Goal: Task Accomplishment & Management: Complete application form

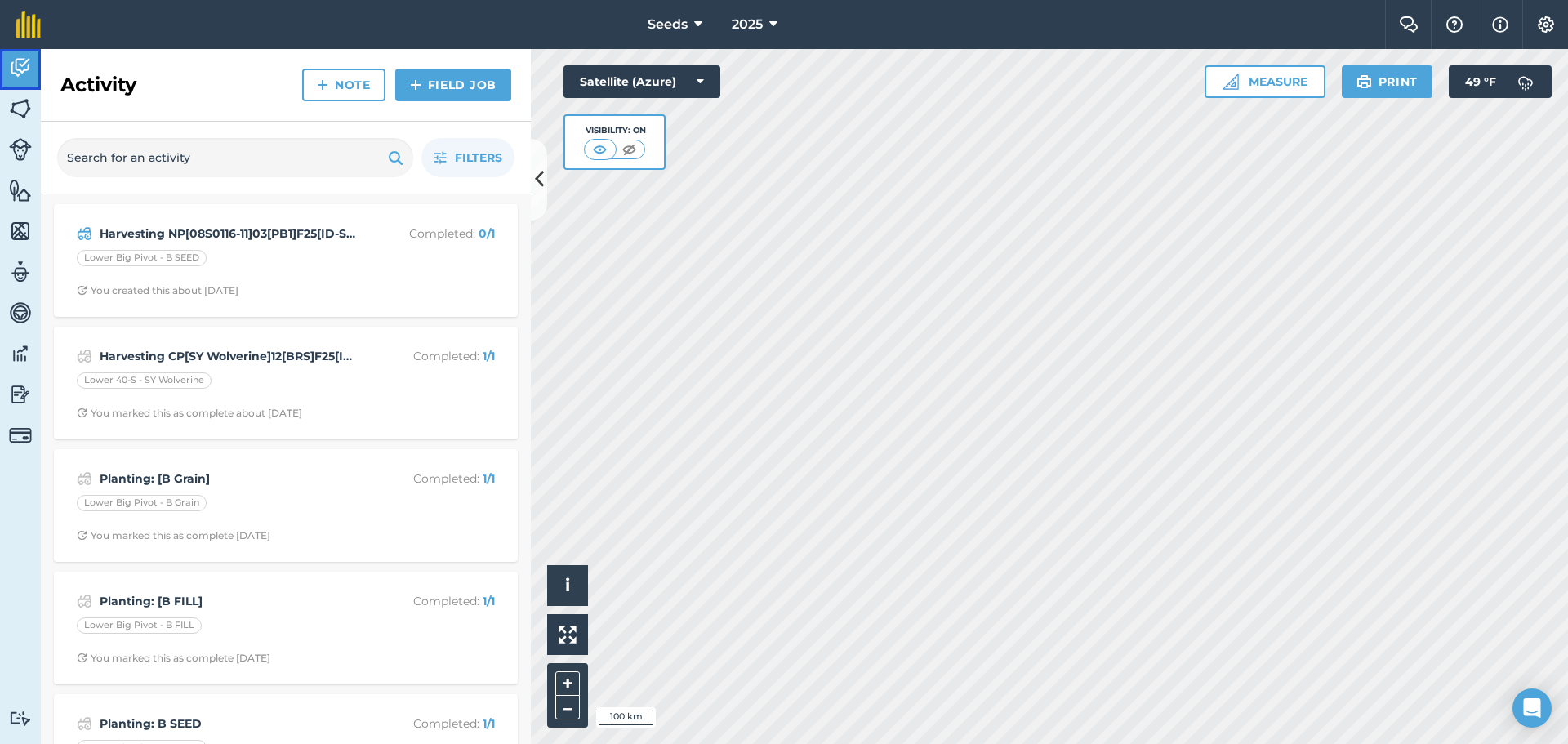
click at [19, 87] on link "Activity" at bounding box center [20, 69] width 41 height 41
click at [19, 96] on img at bounding box center [20, 109] width 23 height 25
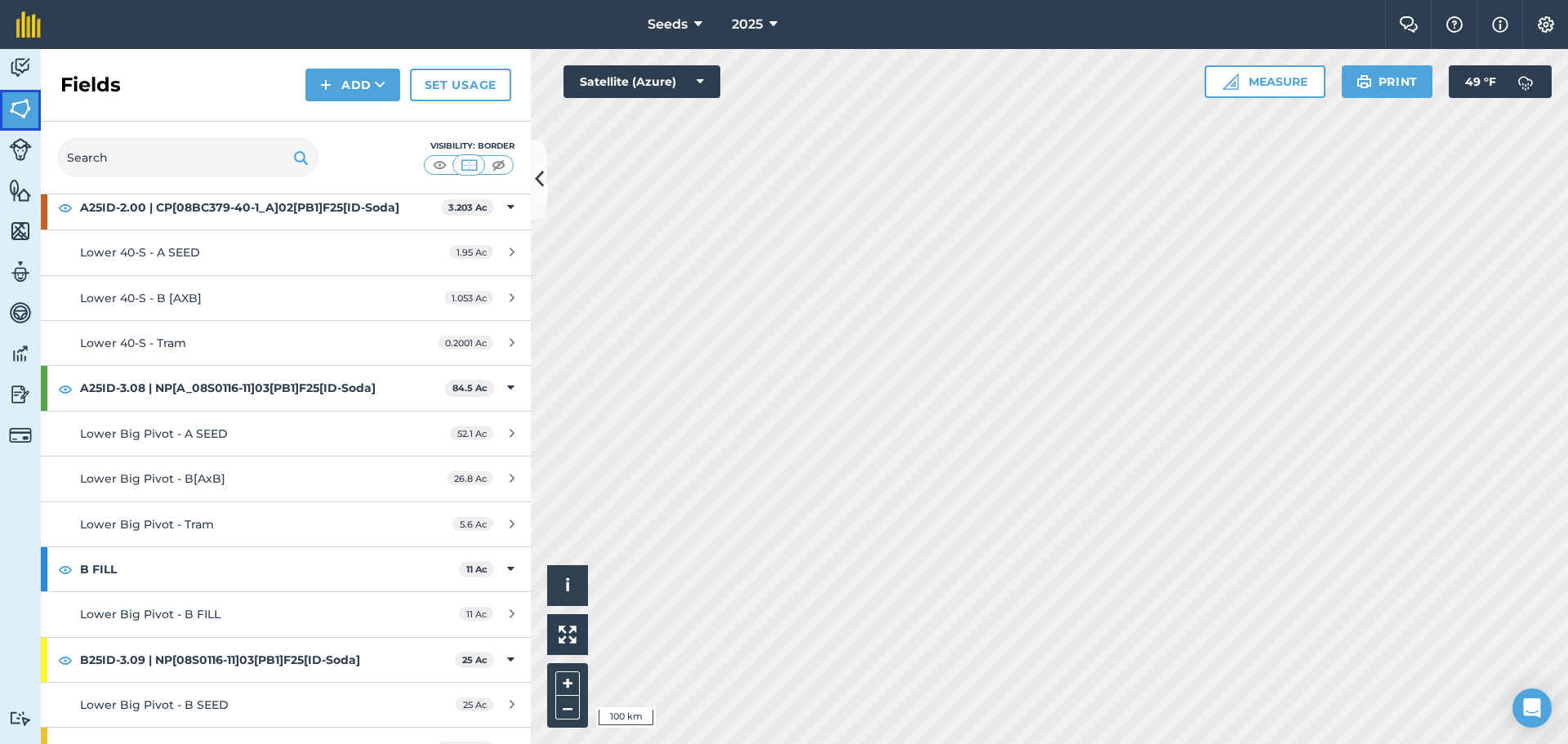
scroll to position [159, 0]
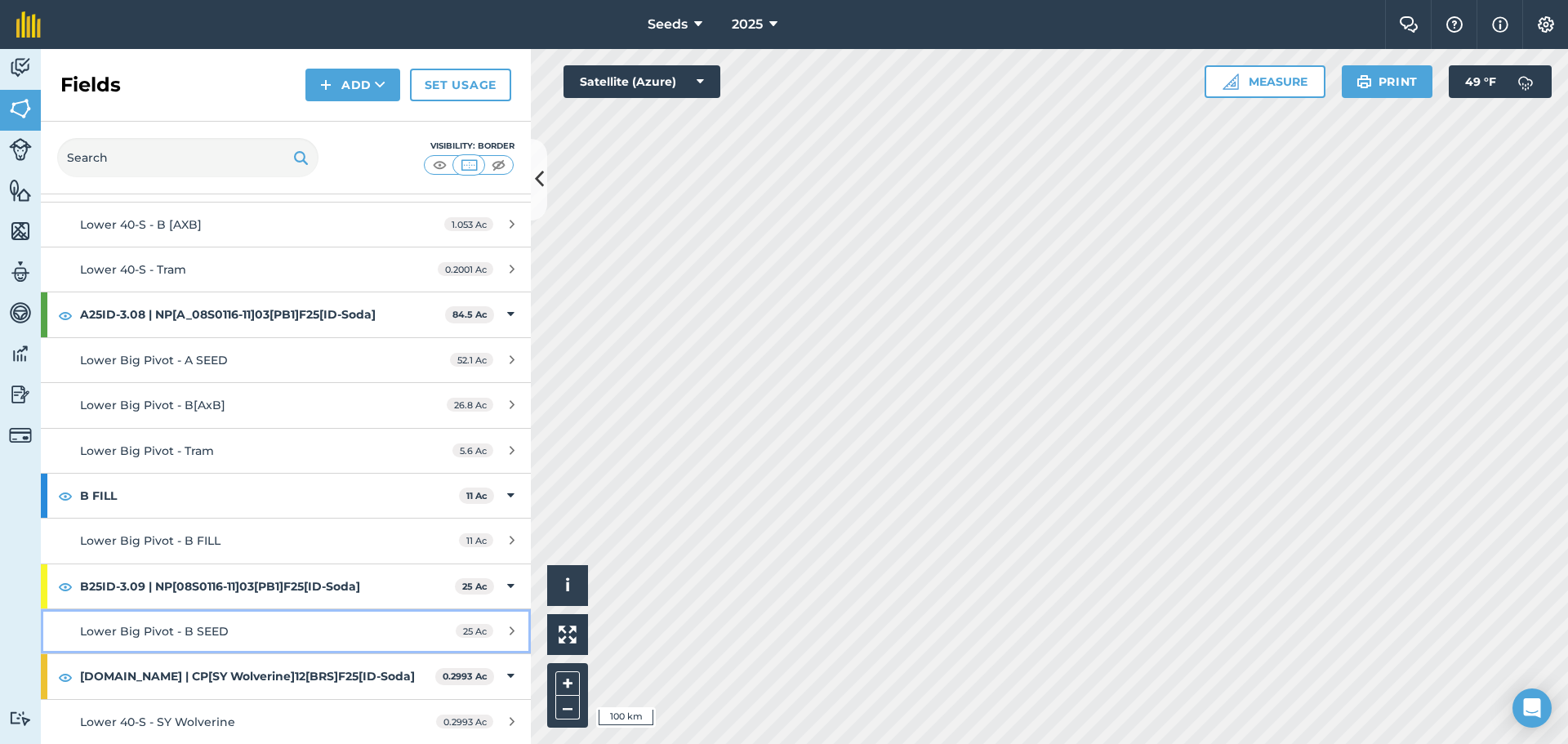
click at [169, 634] on span "Lower Big Pivot - B SEED" at bounding box center [155, 631] width 149 height 15
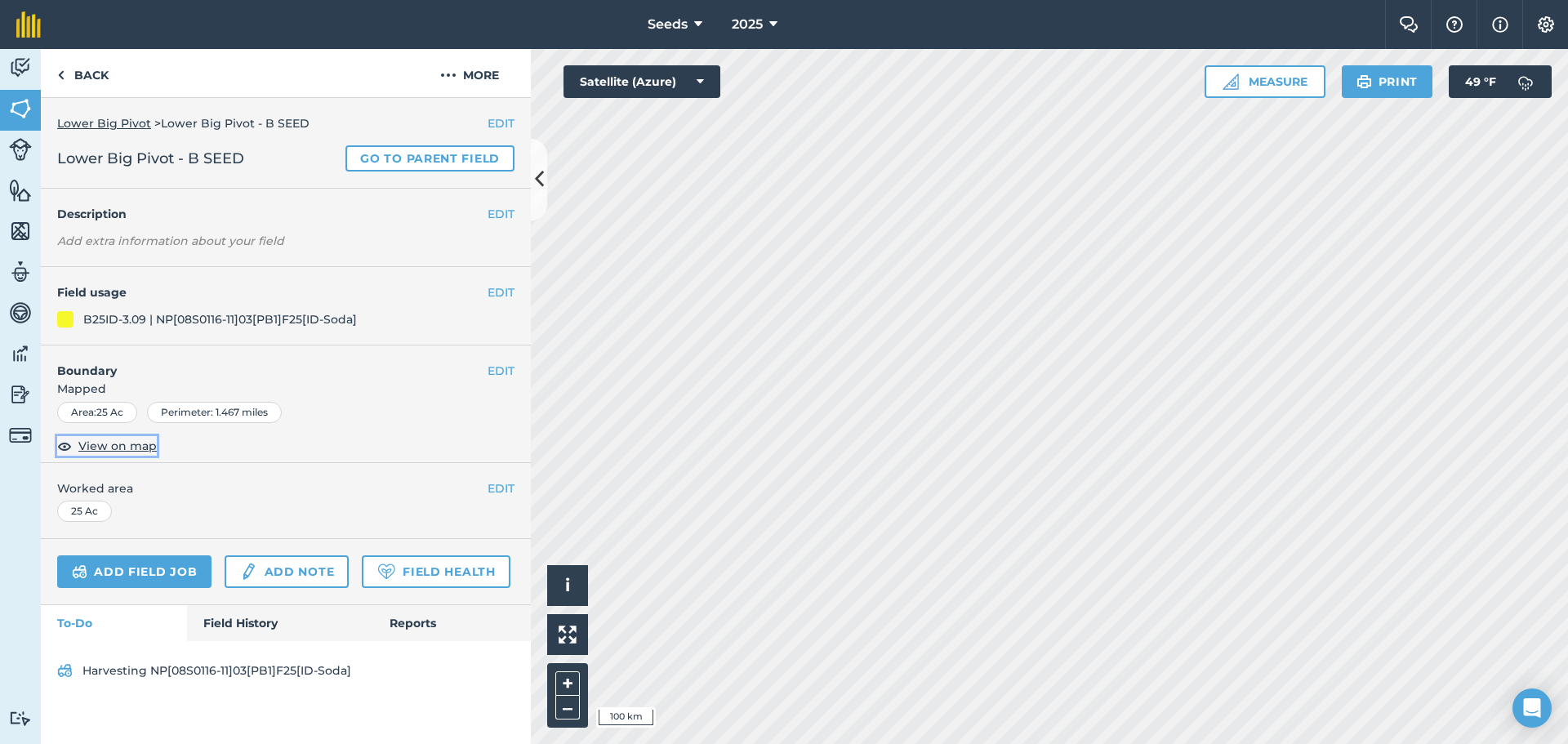
click at [97, 447] on span "View on map" at bounding box center [118, 446] width 79 height 18
click at [1265, 83] on button "Measure" at bounding box center [1265, 82] width 121 height 33
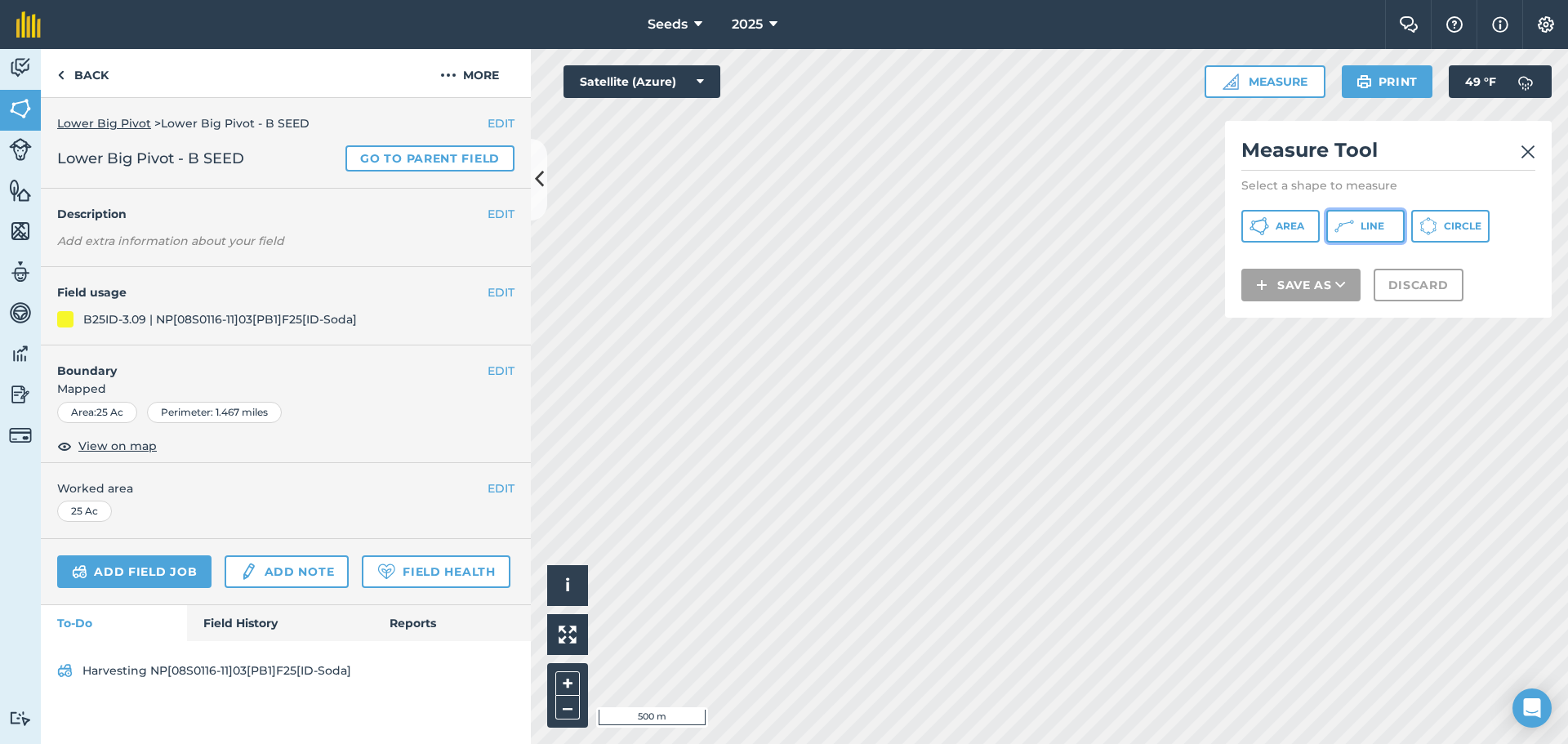
click at [1376, 226] on span "Line" at bounding box center [1372, 226] width 24 height 13
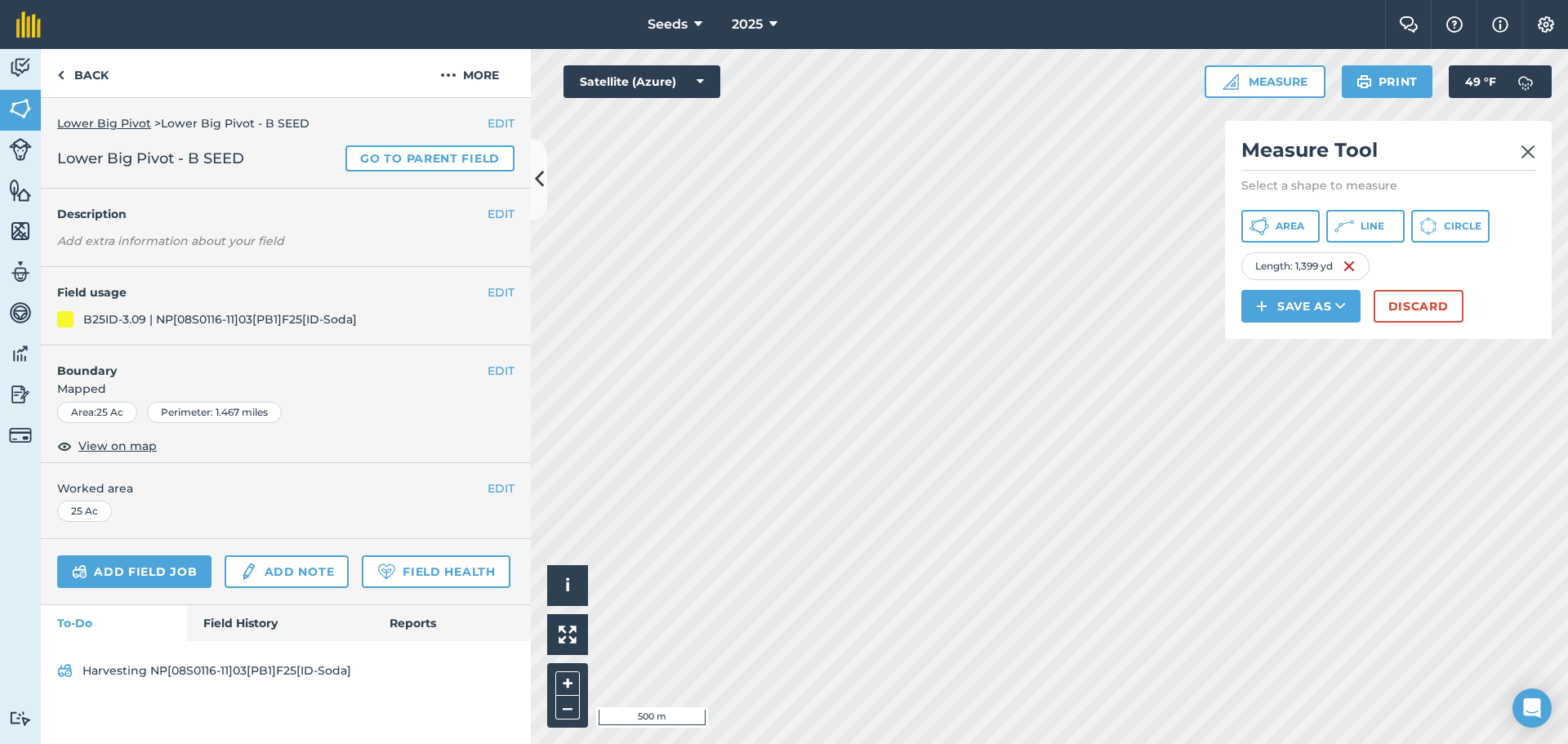
click at [1522, 150] on img at bounding box center [1528, 152] width 15 height 20
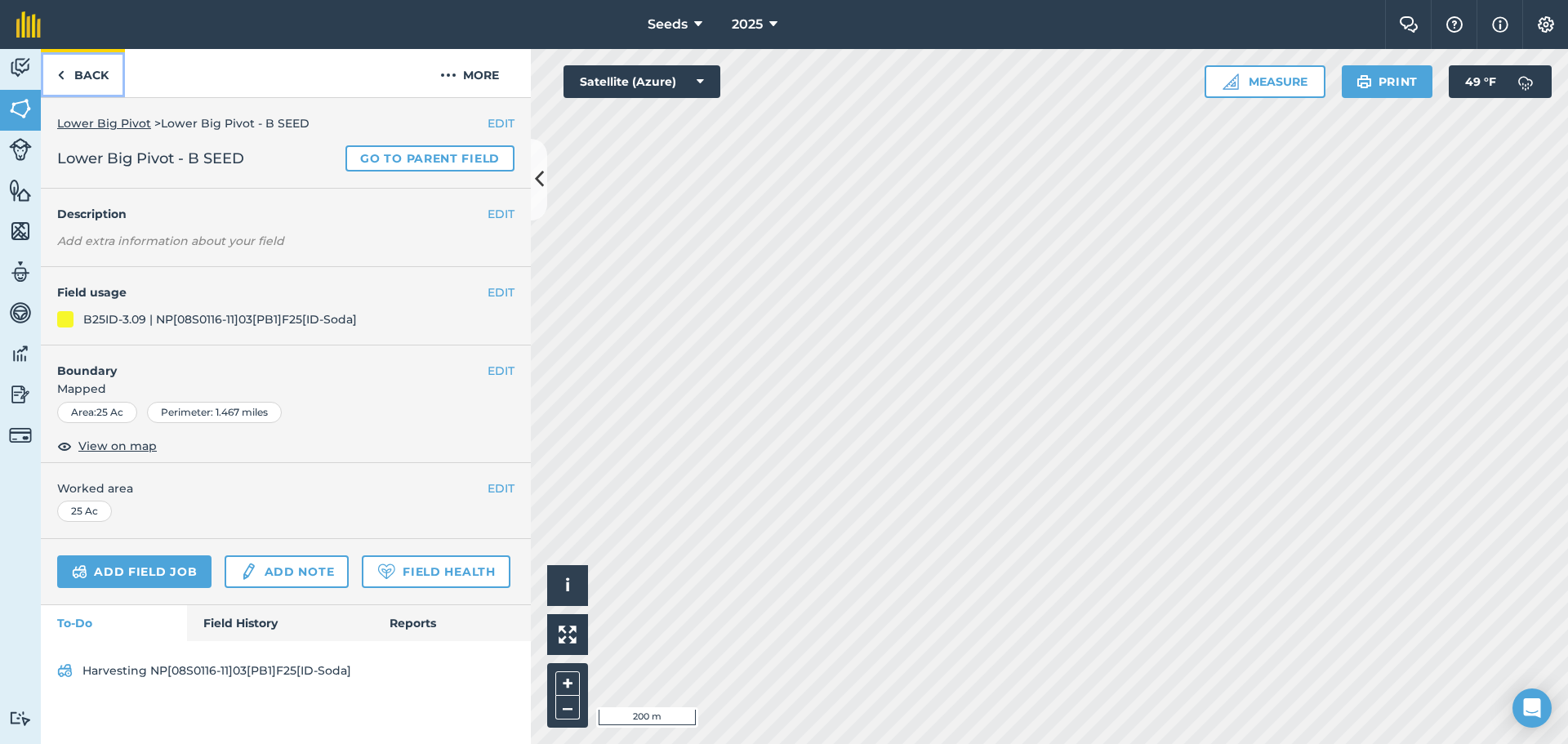
click at [113, 69] on link "Back" at bounding box center [83, 73] width 84 height 48
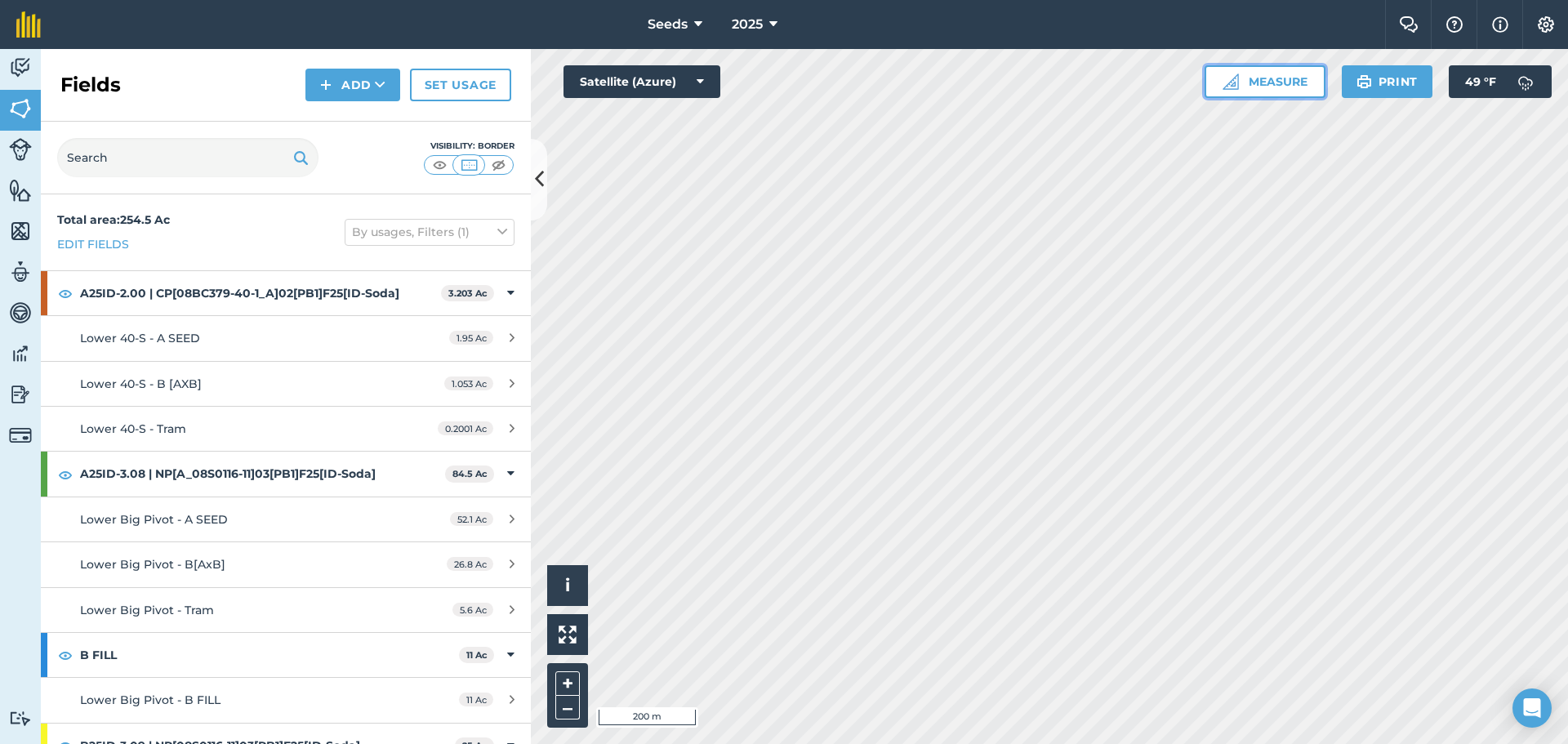
click at [1233, 82] on img at bounding box center [1231, 82] width 16 height 16
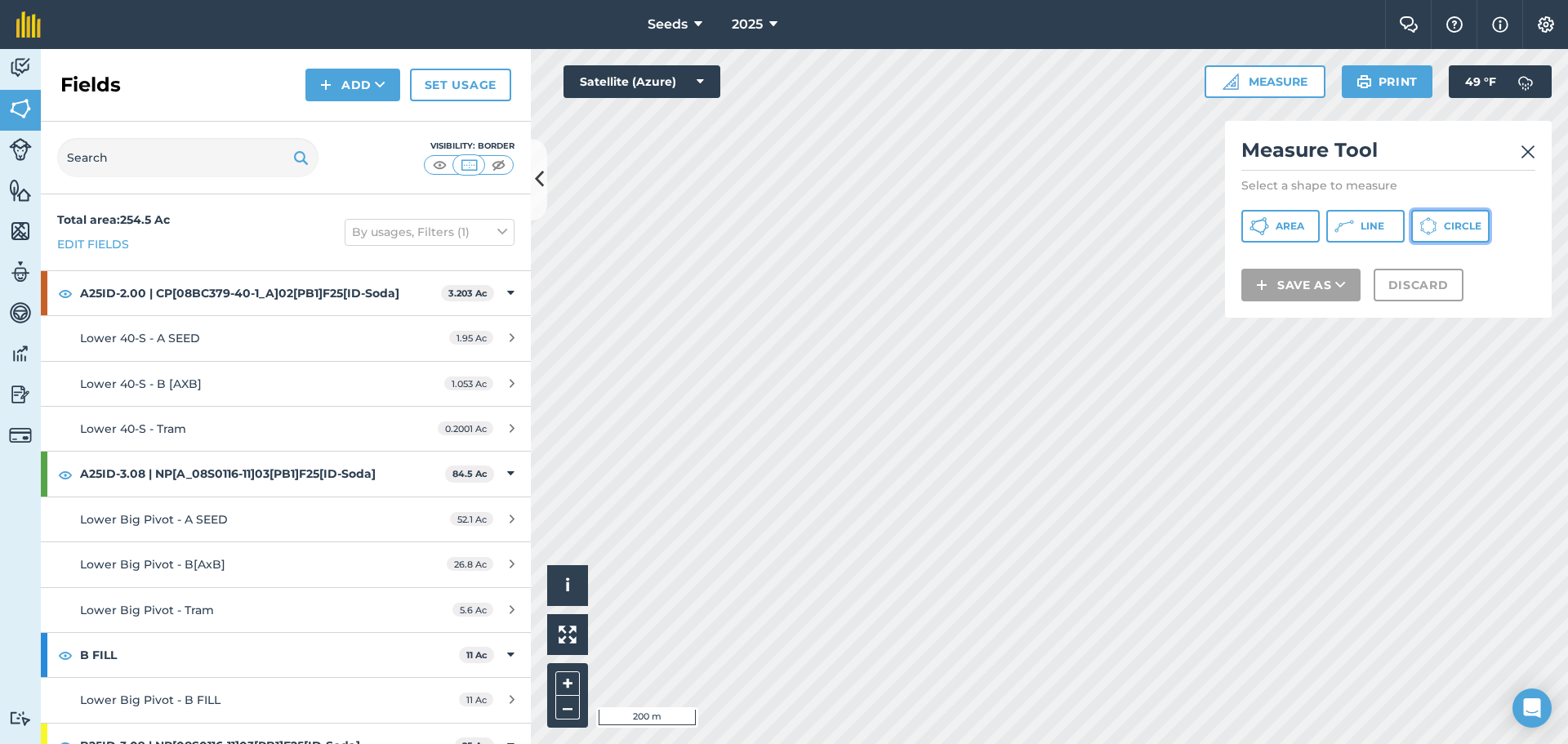
click at [1465, 220] on span "Circle" at bounding box center [1462, 226] width 38 height 13
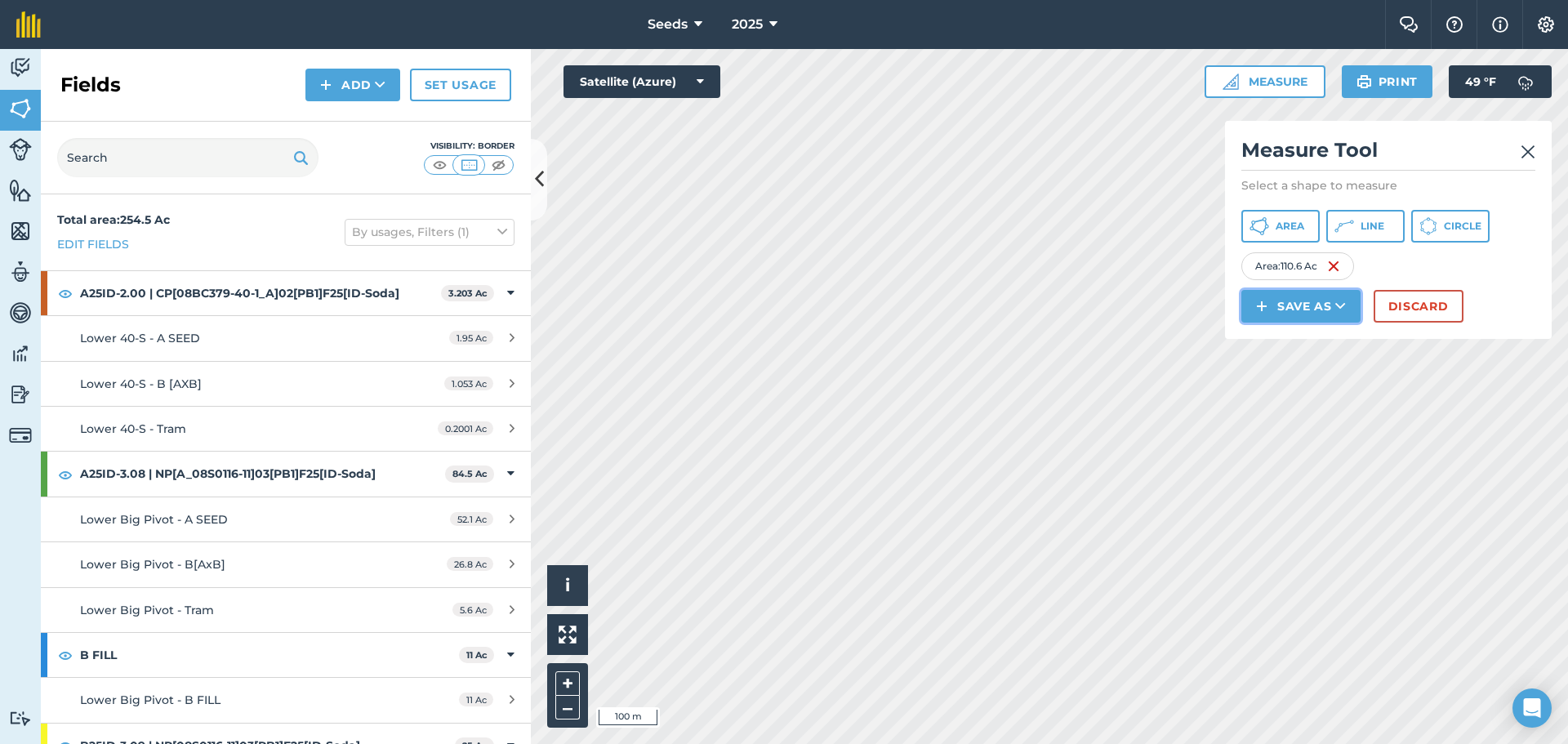
click at [1315, 297] on button "Save as" at bounding box center [1301, 306] width 119 height 33
click at [1305, 347] on link "Field" at bounding box center [1301, 343] width 115 height 36
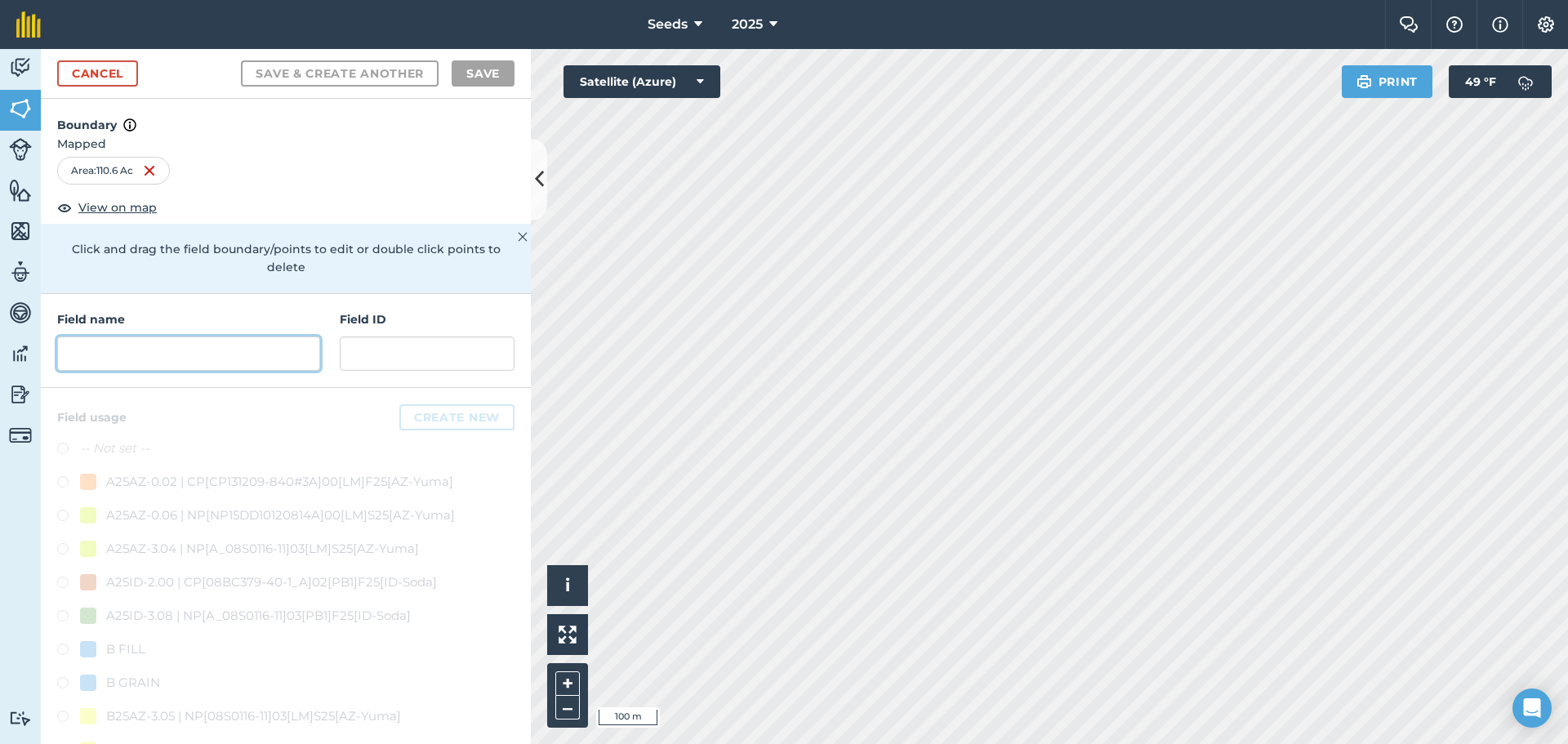
click at [101, 365] on input "text" at bounding box center [188, 353] width 263 height 34
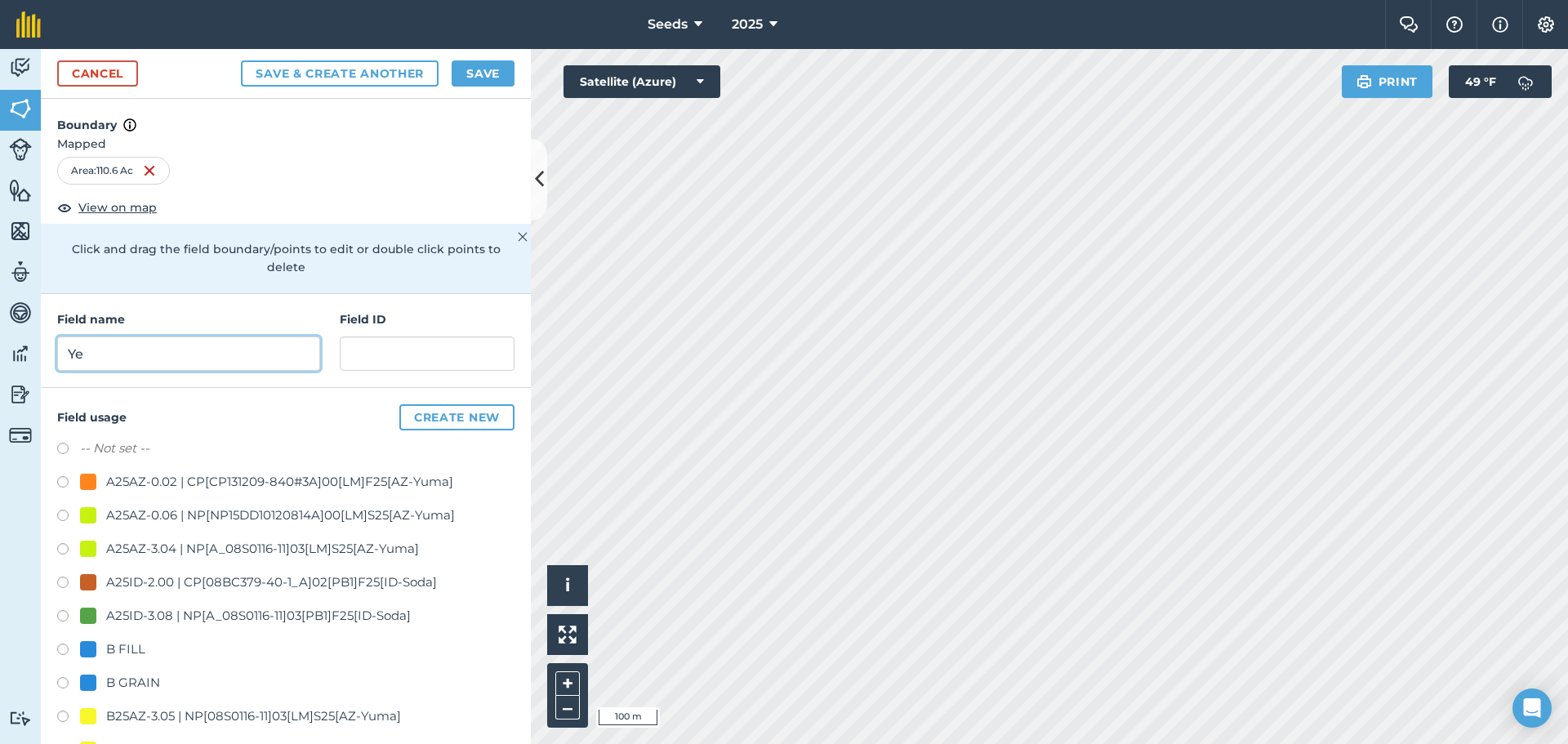
type input "Y"
type input "[US_STATE] Pivot"
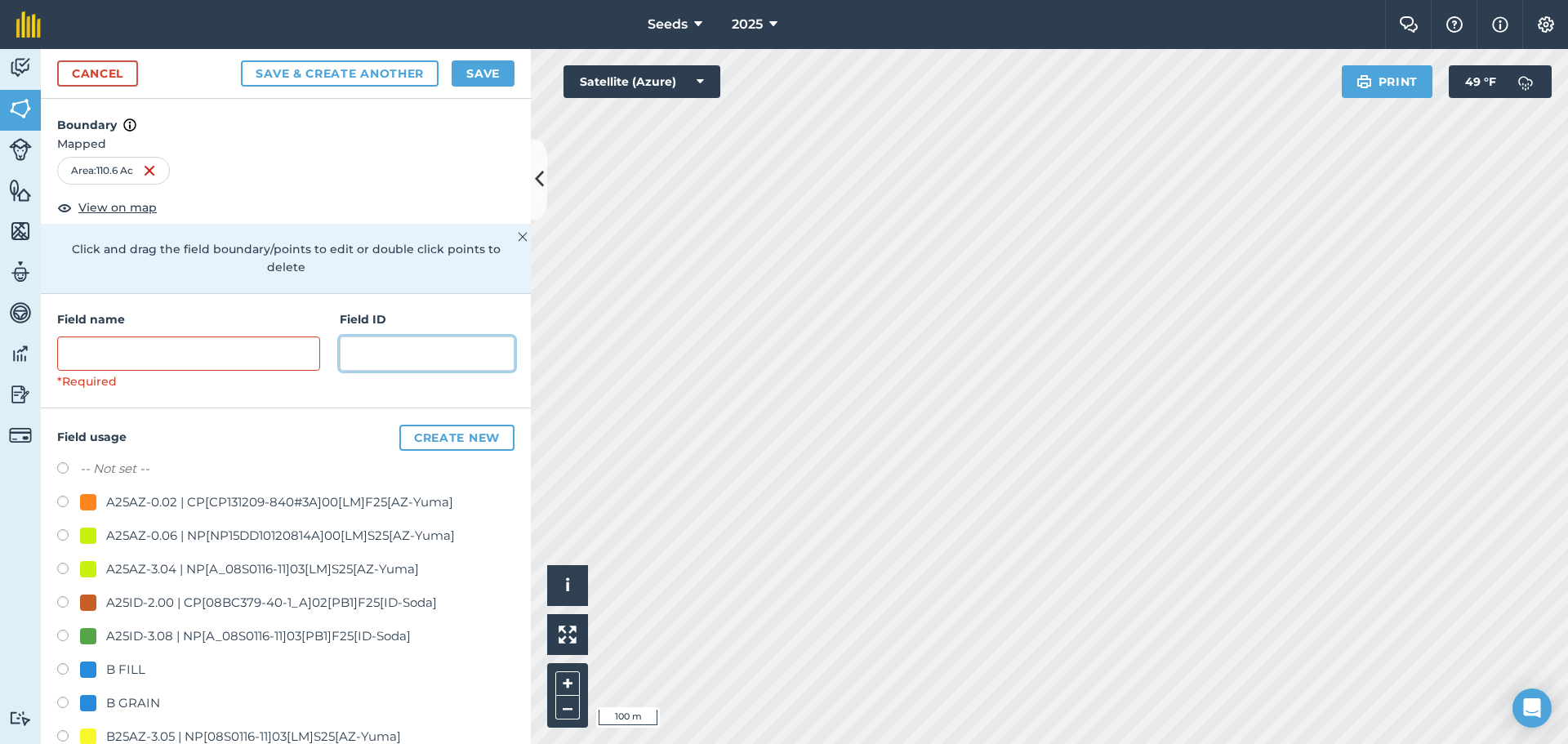
click at [459, 356] on input "text" at bounding box center [427, 353] width 175 height 34
paste input "[US_STATE] Pivot"
type input "[US_STATE] Pivot"
click at [144, 357] on input "text" at bounding box center [188, 353] width 263 height 34
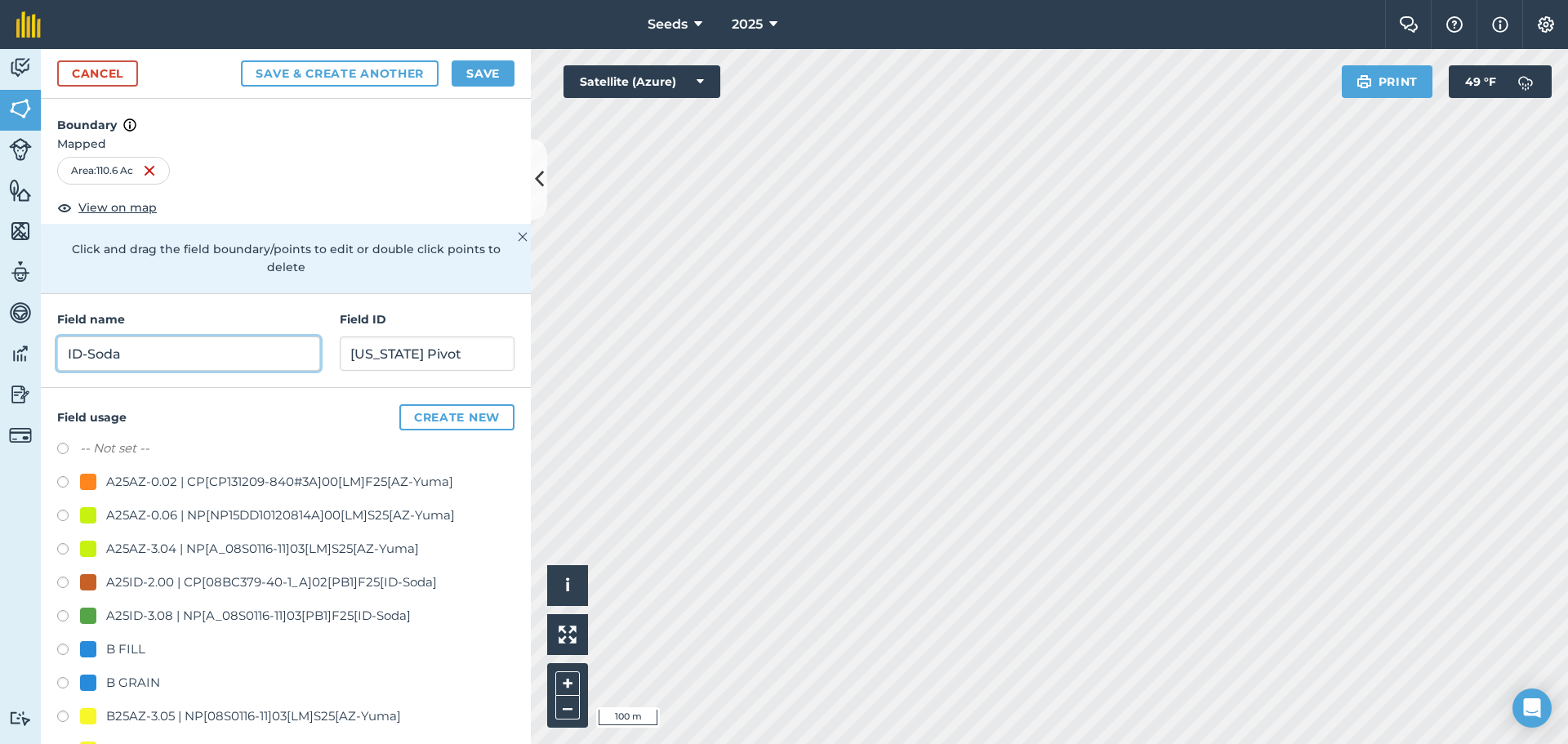
type input "ID-Soda"
click at [65, 450] on label at bounding box center [69, 450] width 23 height 16
radio input "true"
click at [470, 70] on button "Save" at bounding box center [483, 74] width 63 height 26
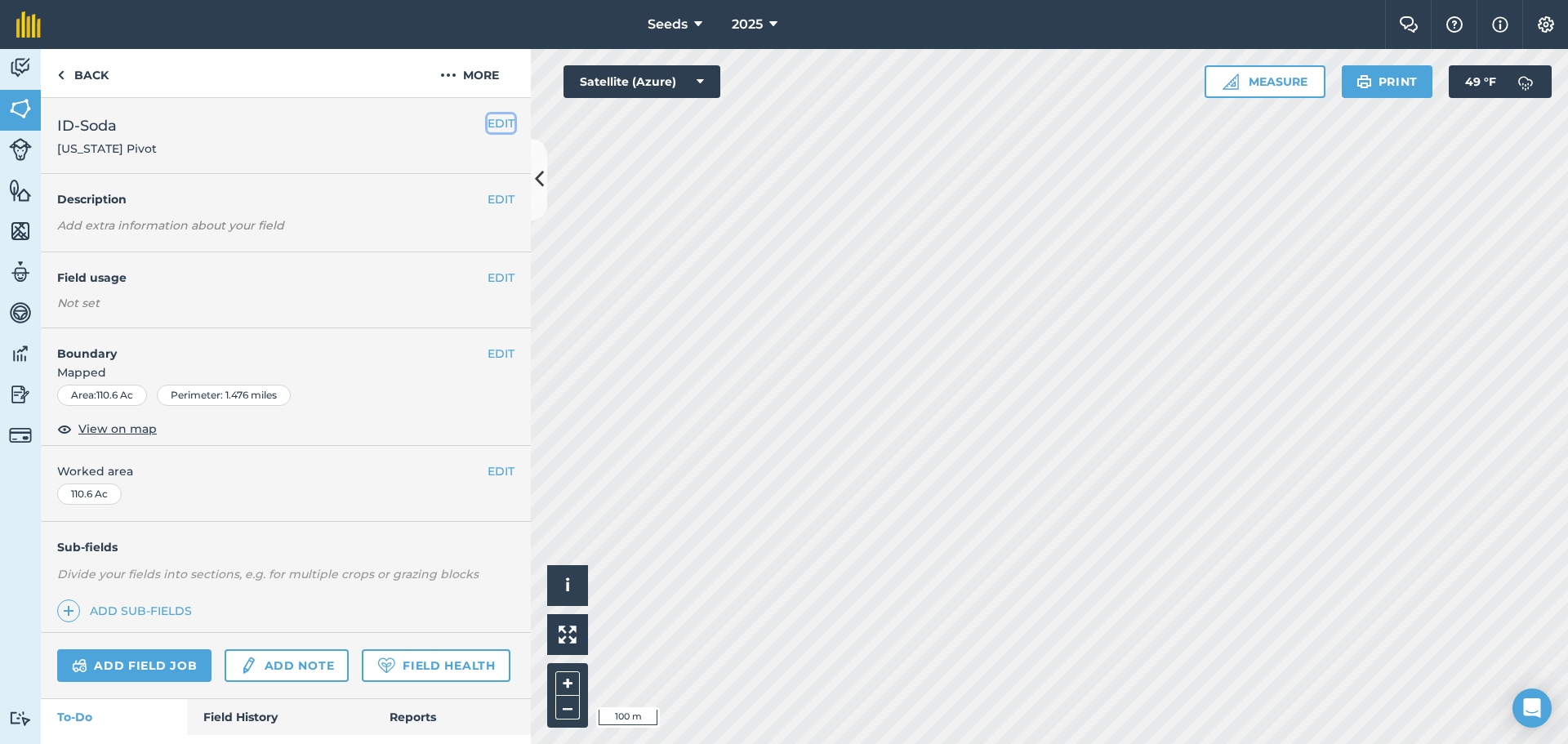
click at [487, 118] on button "EDIT" at bounding box center [501, 123] width 27 height 18
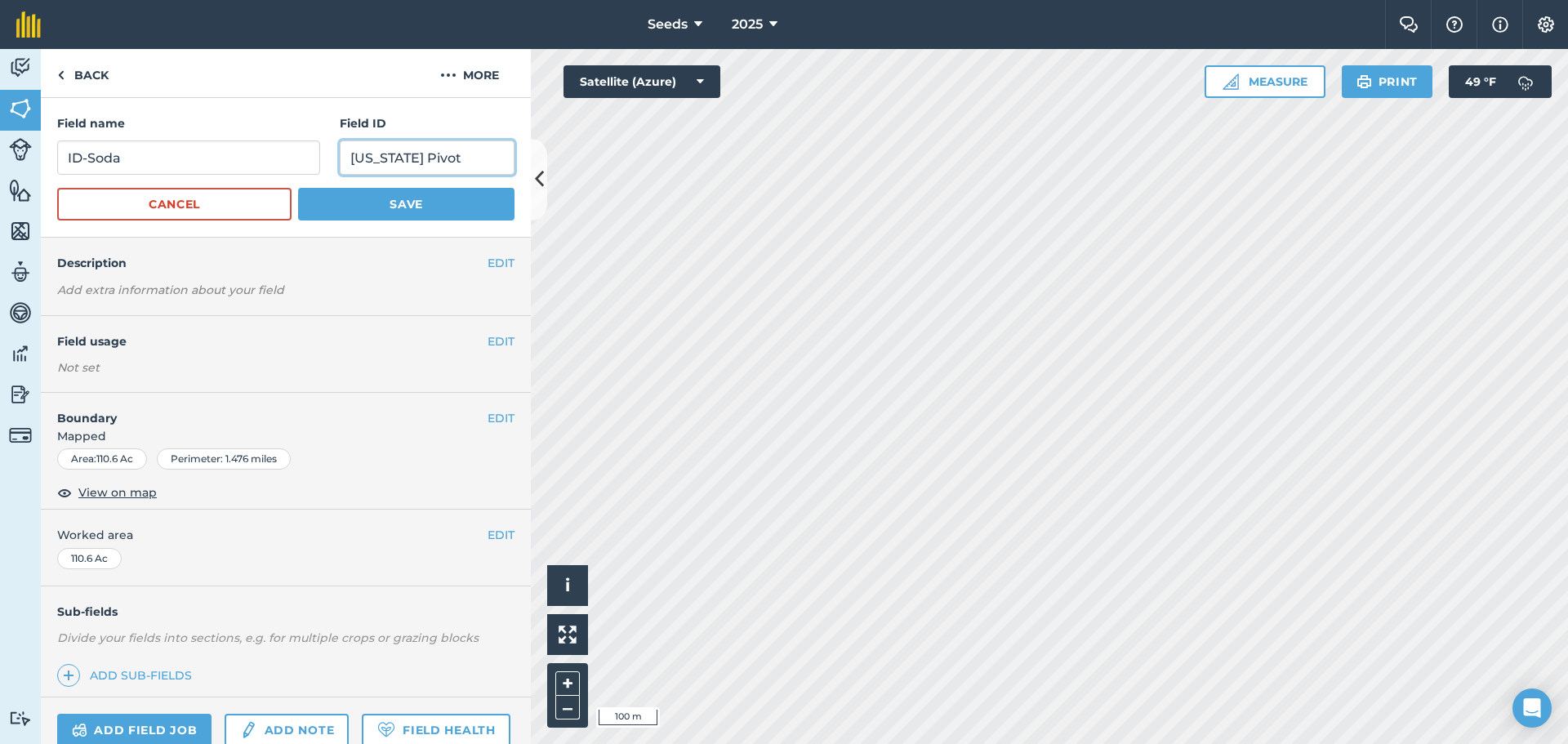
click at [454, 157] on input "[US_STATE] Pivot" at bounding box center [427, 158] width 175 height 34
drag, startPoint x: 231, startPoint y: 164, endPoint x: 50, endPoint y: 164, distance: 181.0
click at [50, 164] on div "Field name ID-Soda Field ID Cancel Save" at bounding box center [285, 168] width 490 height 140
paste input "[US_STATE] Pivot"
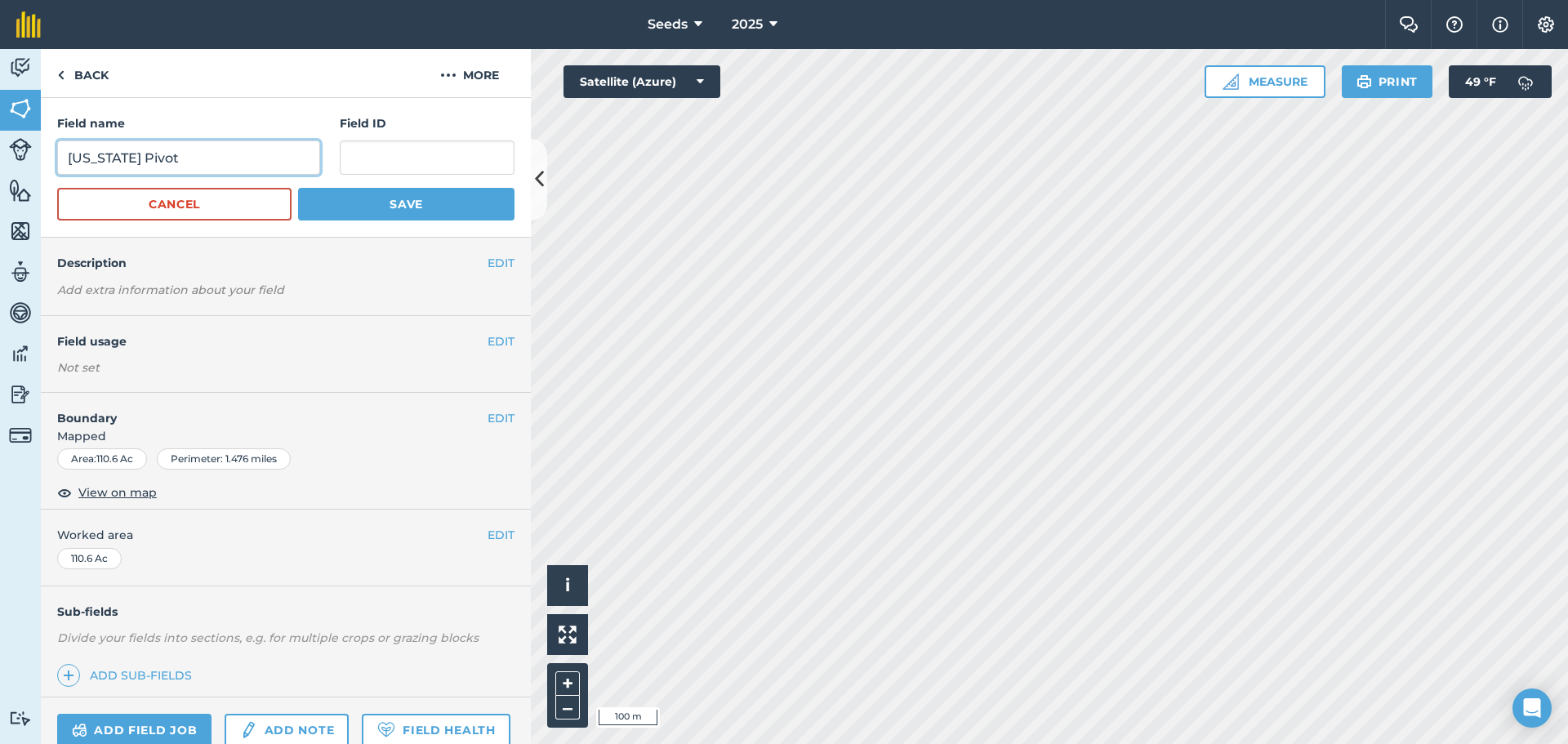
type input "[US_STATE] Pivot"
click at [356, 154] on input "text" at bounding box center [427, 158] width 175 height 34
type input "ID-Soda"
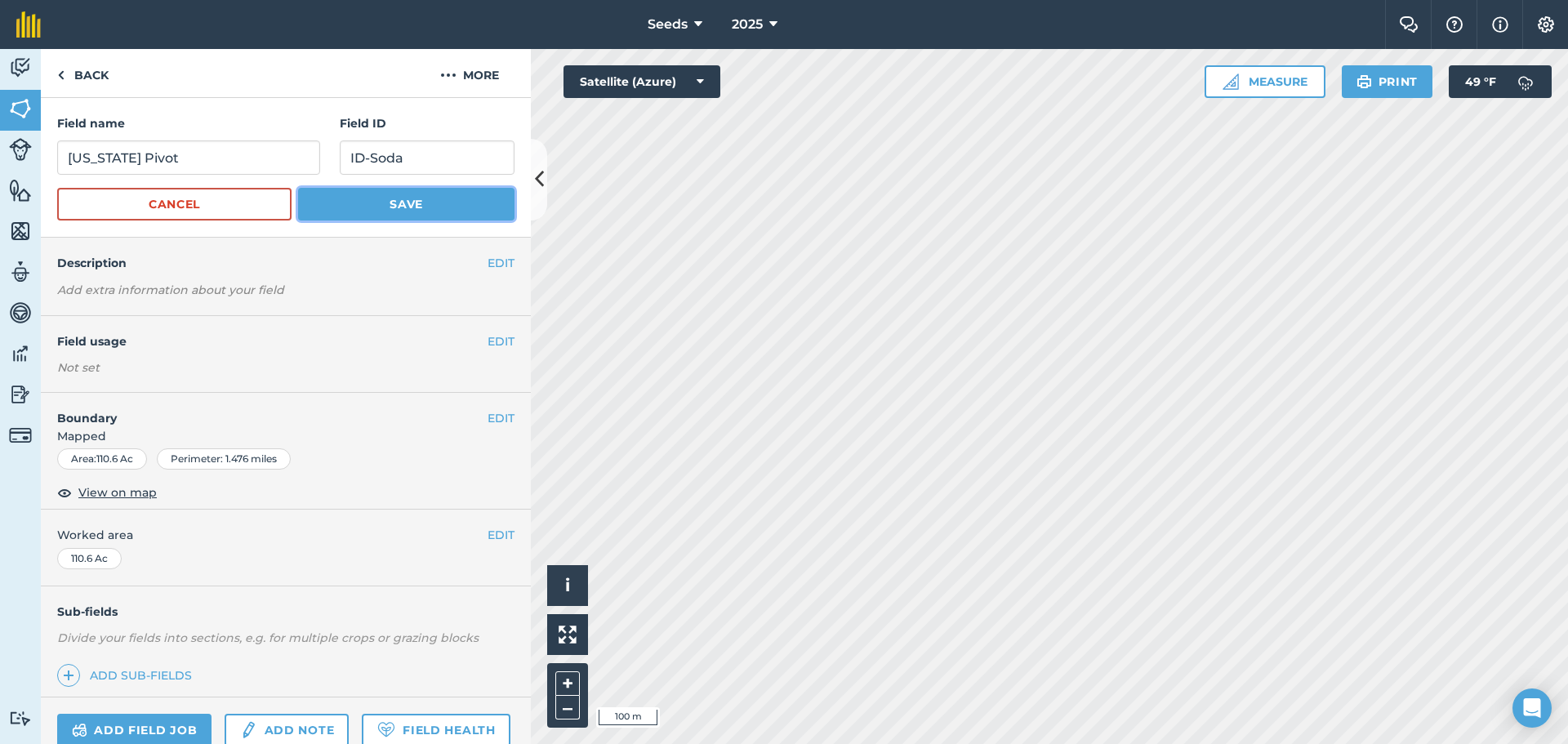
click at [355, 203] on button "Save" at bounding box center [406, 204] width 217 height 33
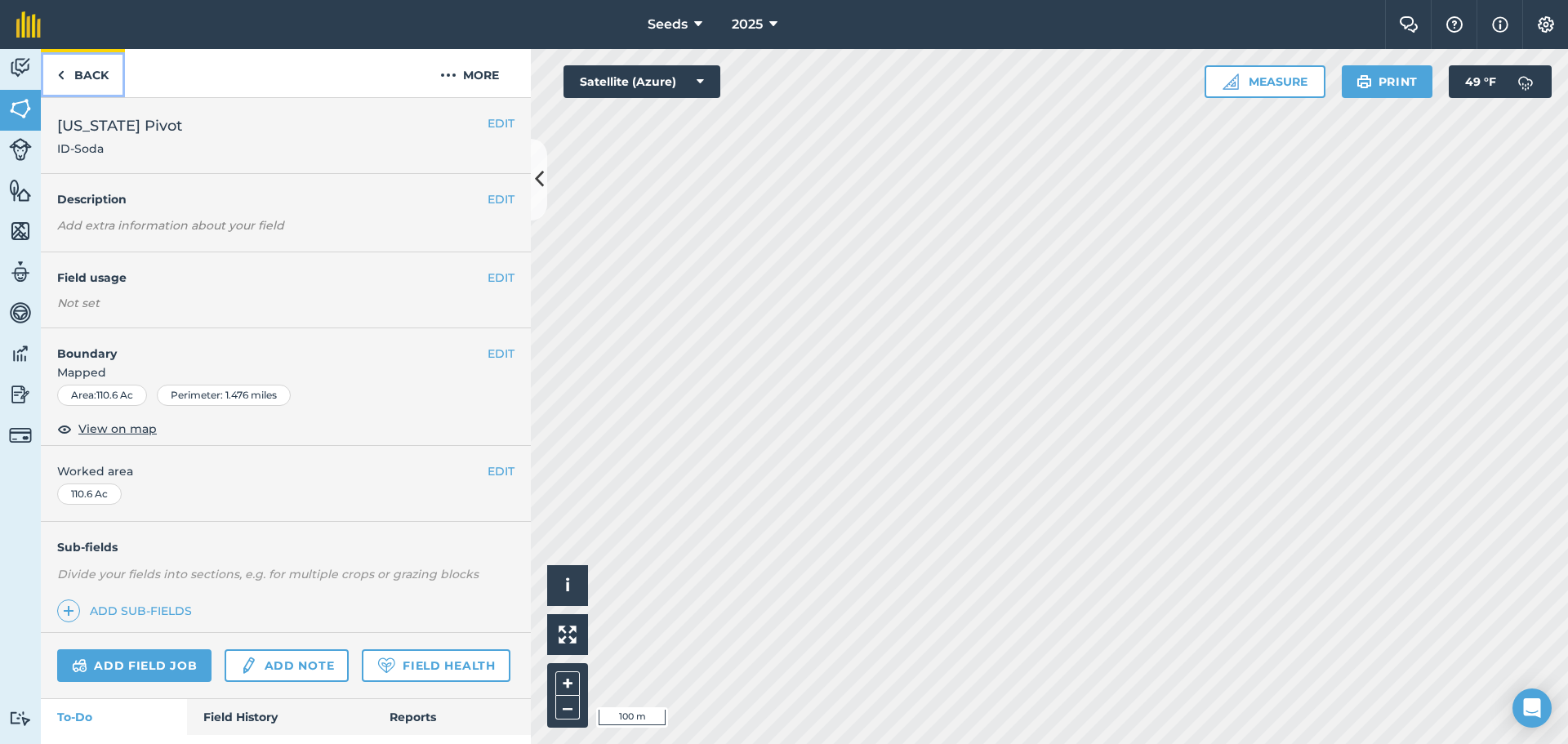
click at [88, 79] on link "Back" at bounding box center [83, 73] width 84 height 48
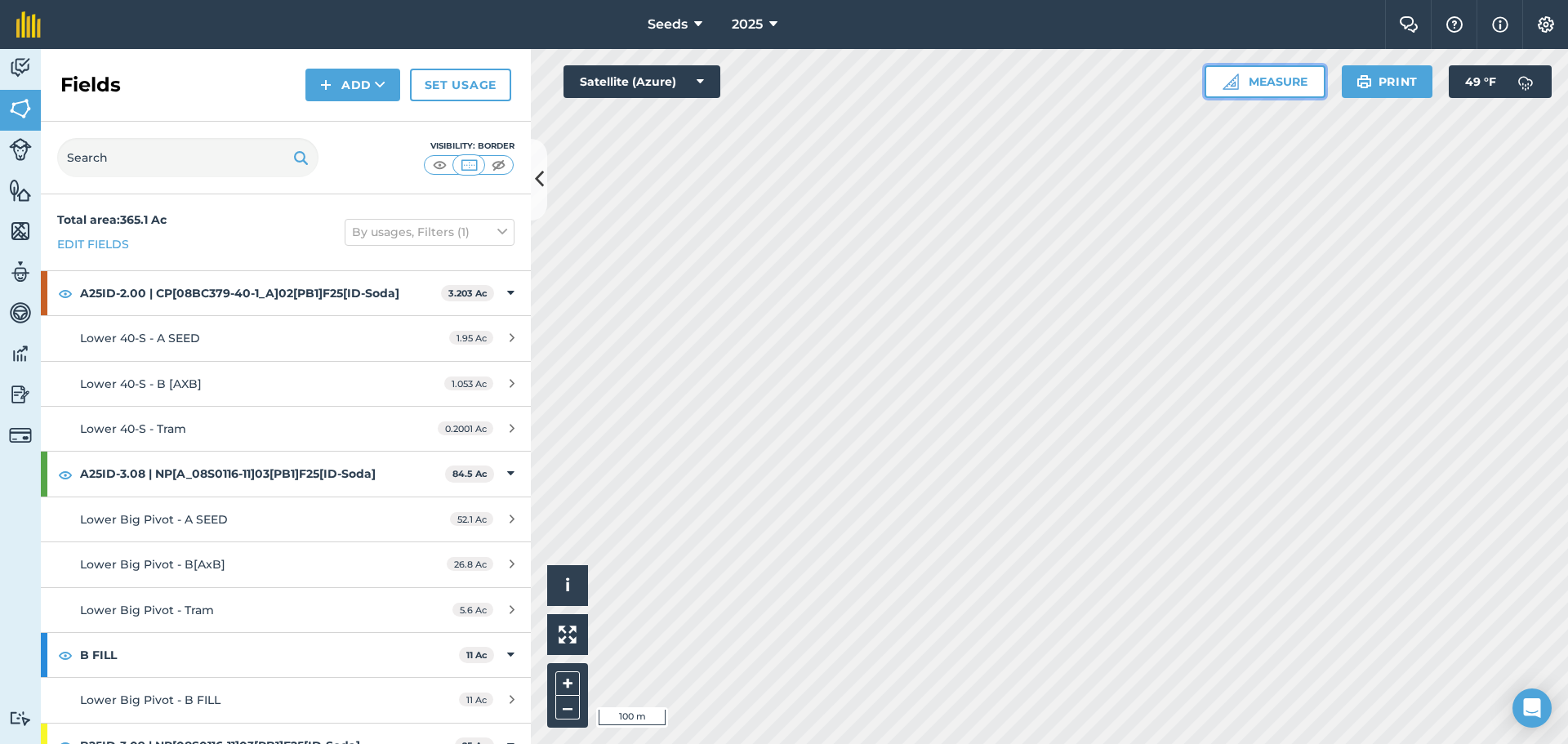
click at [1252, 83] on button "Measure" at bounding box center [1265, 82] width 121 height 33
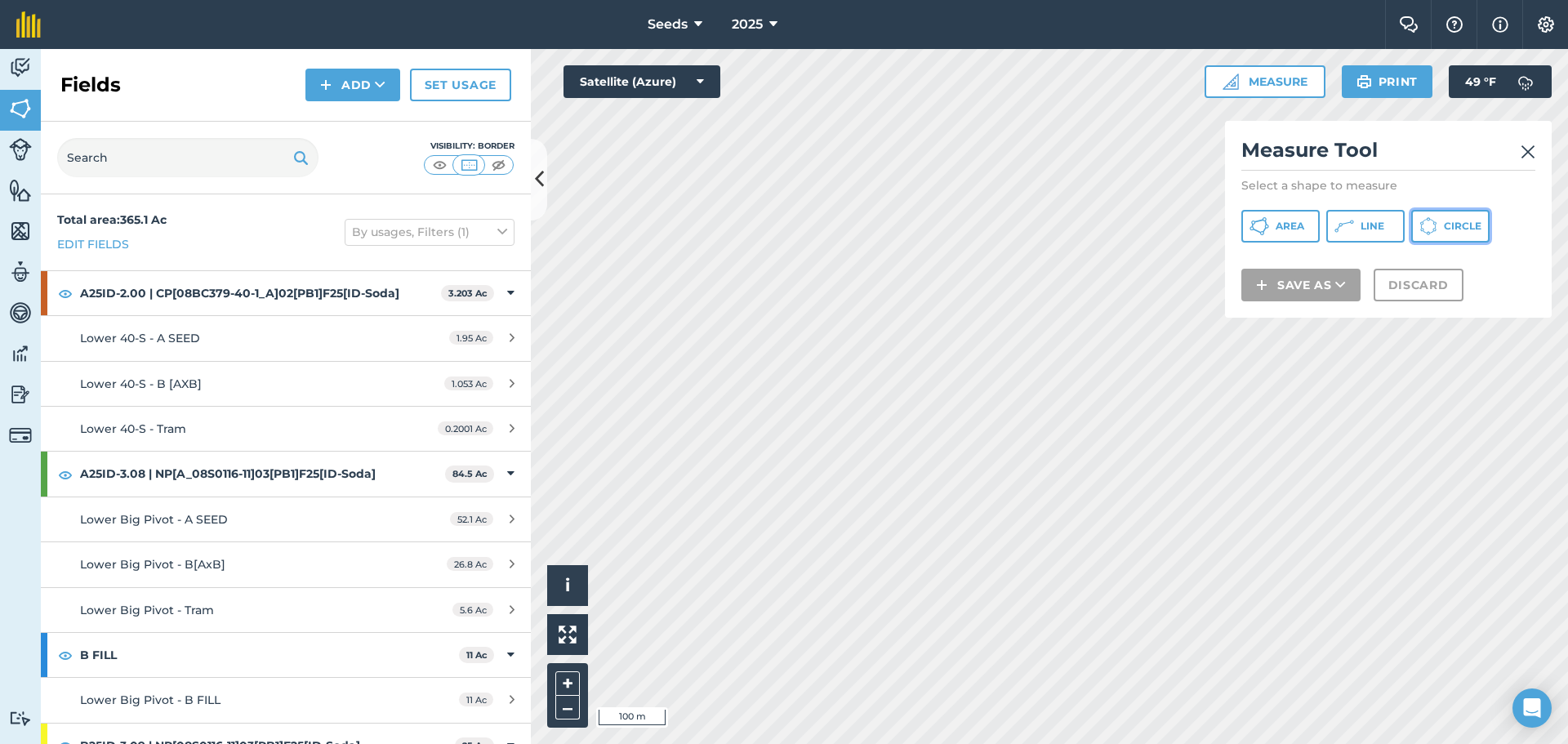
click at [1450, 228] on span "Circle" at bounding box center [1462, 226] width 38 height 13
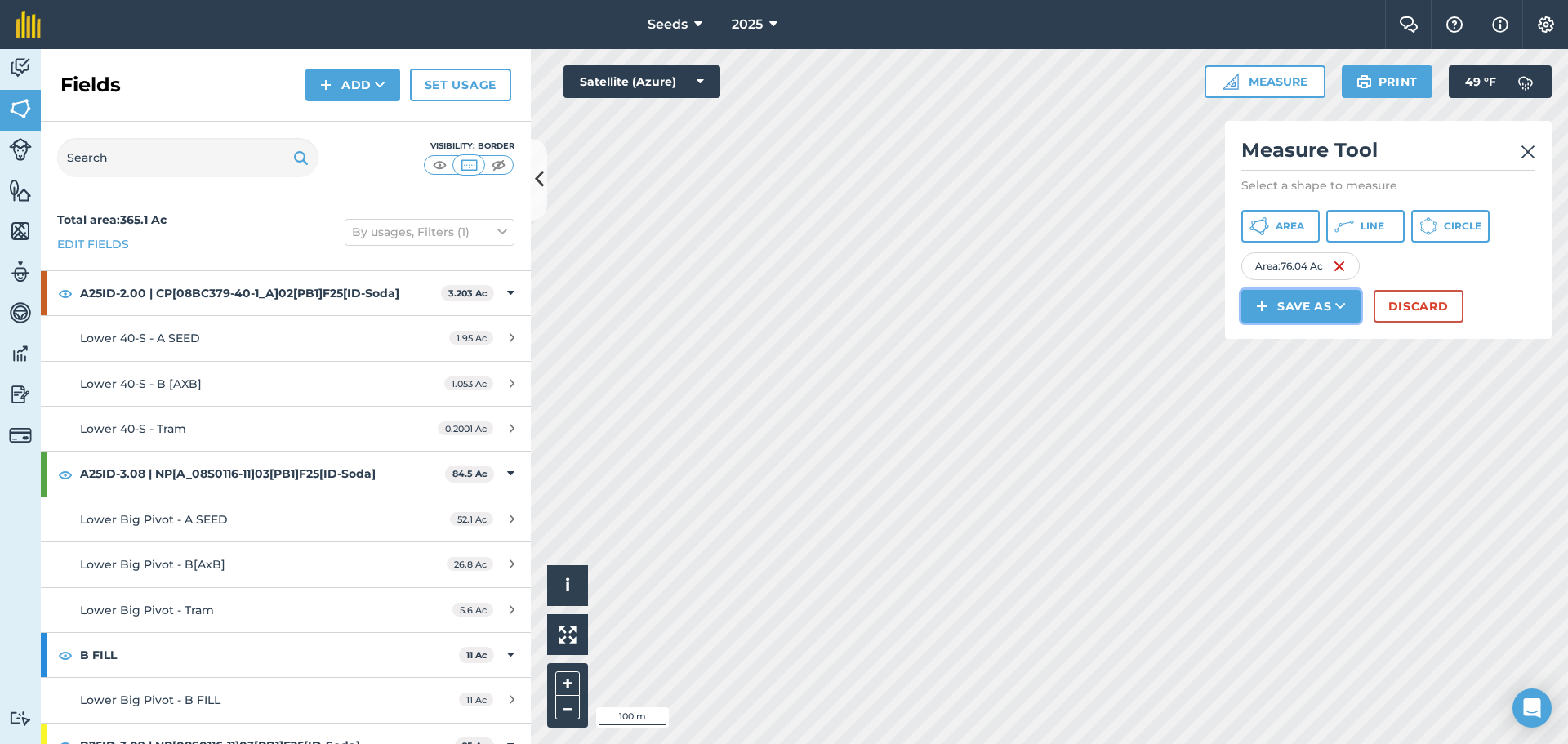
click at [1299, 304] on button "Save as" at bounding box center [1301, 306] width 119 height 33
click at [1287, 343] on link "Field" at bounding box center [1301, 343] width 115 height 36
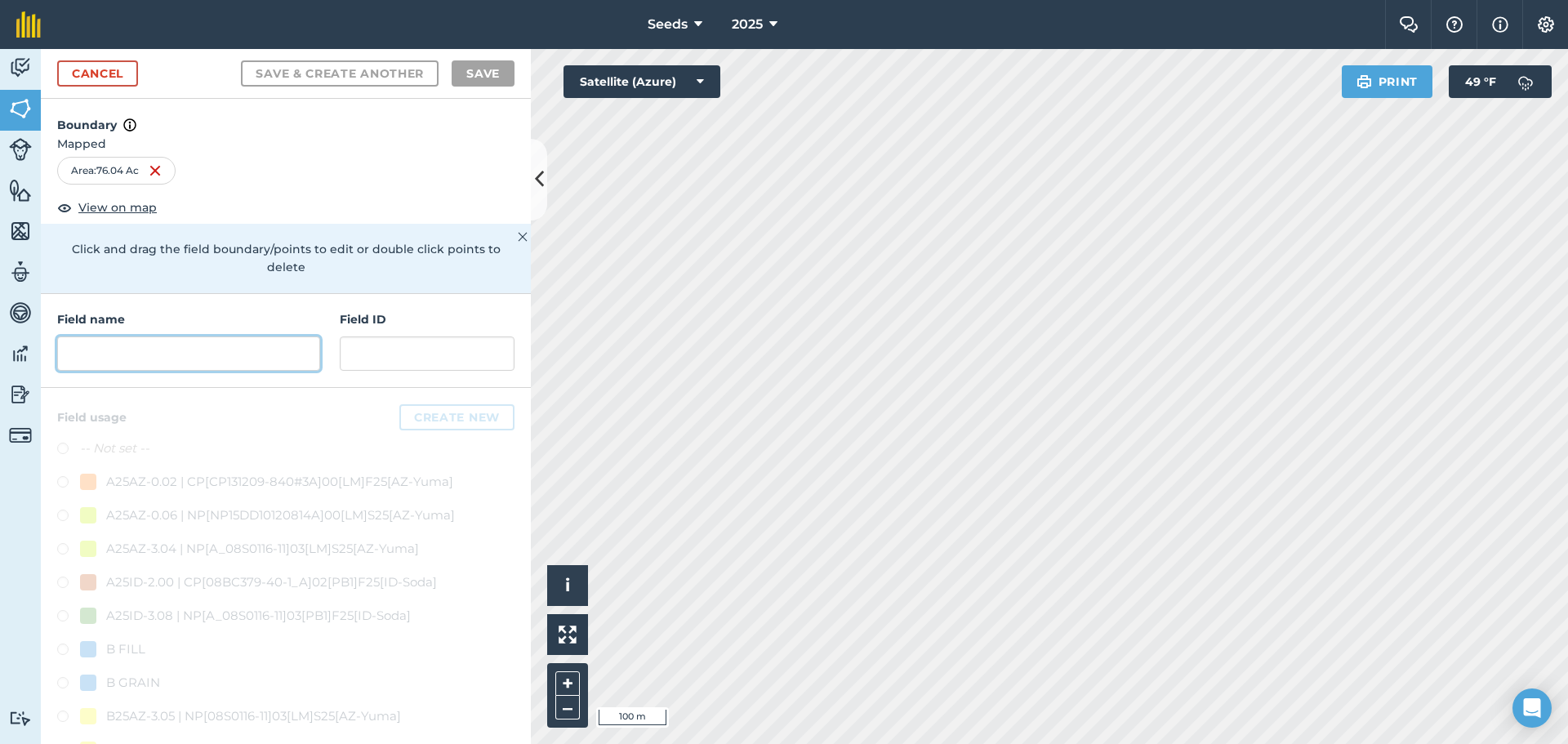
click at [193, 353] on input "text" at bounding box center [188, 353] width 263 height 34
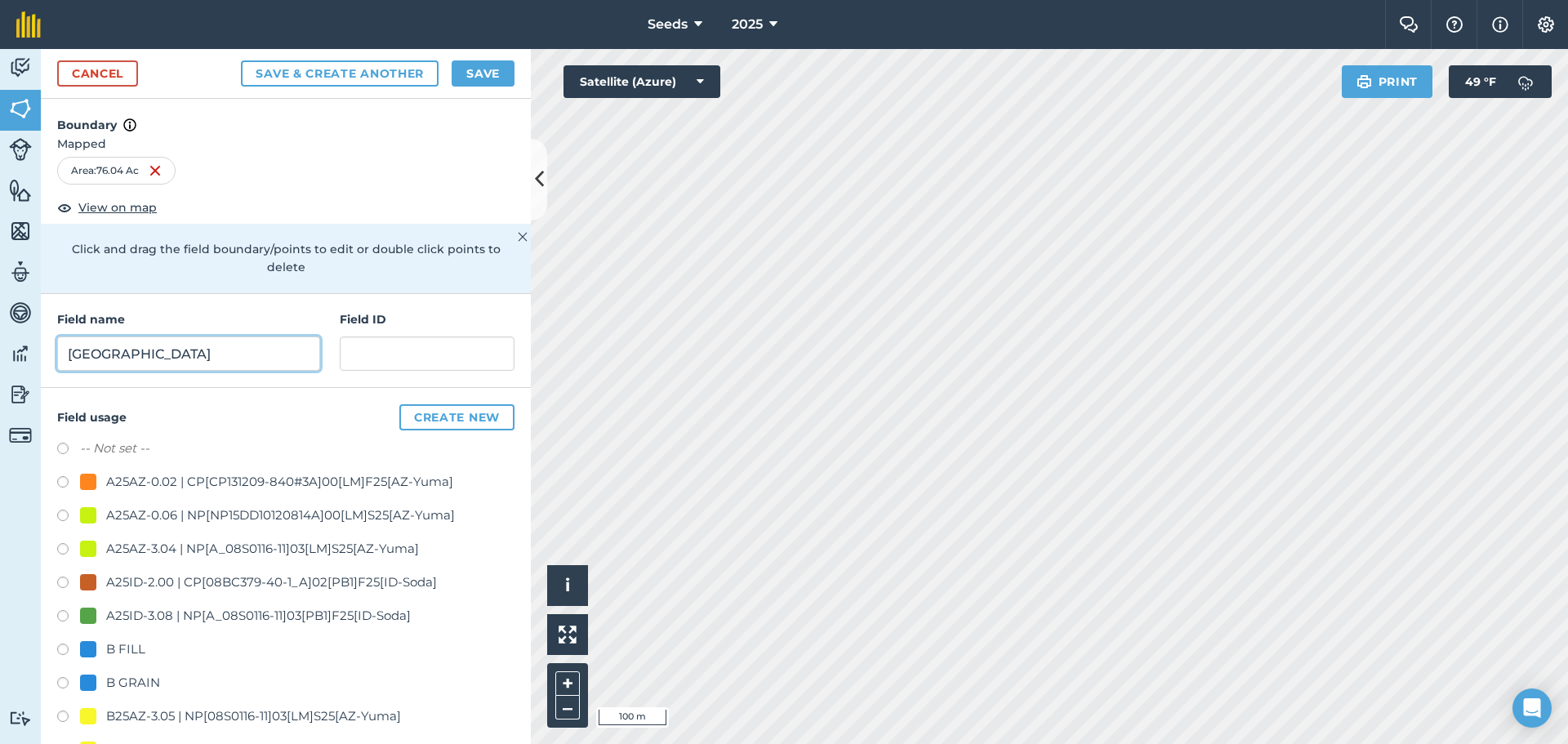
click at [251, 367] on input "[GEOGRAPHIC_DATA]" at bounding box center [188, 353] width 263 height 34
type input "Middle Pond Pvt"
type input "ID-Soda"
click at [107, 446] on label "-- Not set --" at bounding box center [115, 448] width 70 height 20
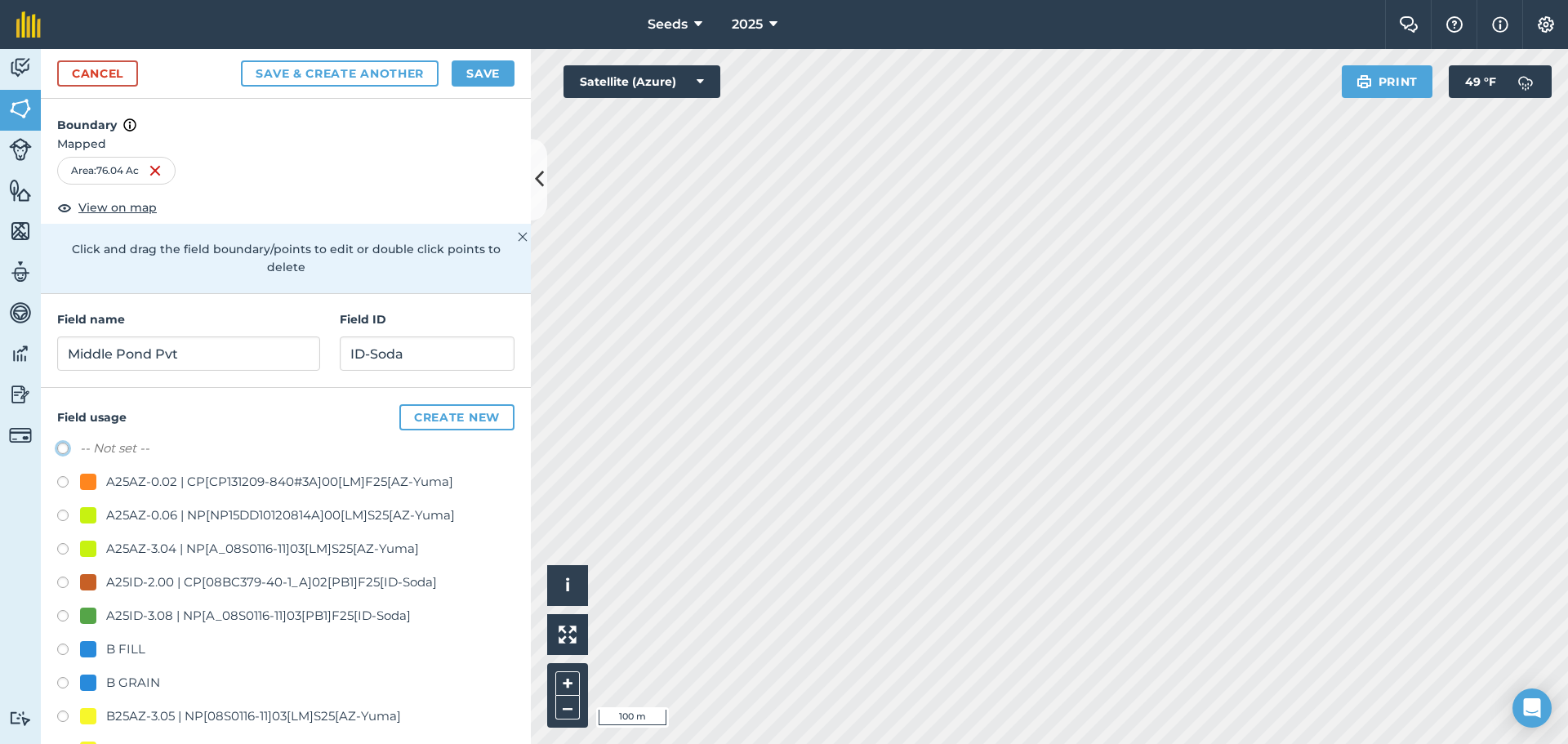
radio input "true"
click at [471, 78] on button "Save" at bounding box center [483, 74] width 63 height 26
